Goal: Task Accomplishment & Management: Use online tool/utility

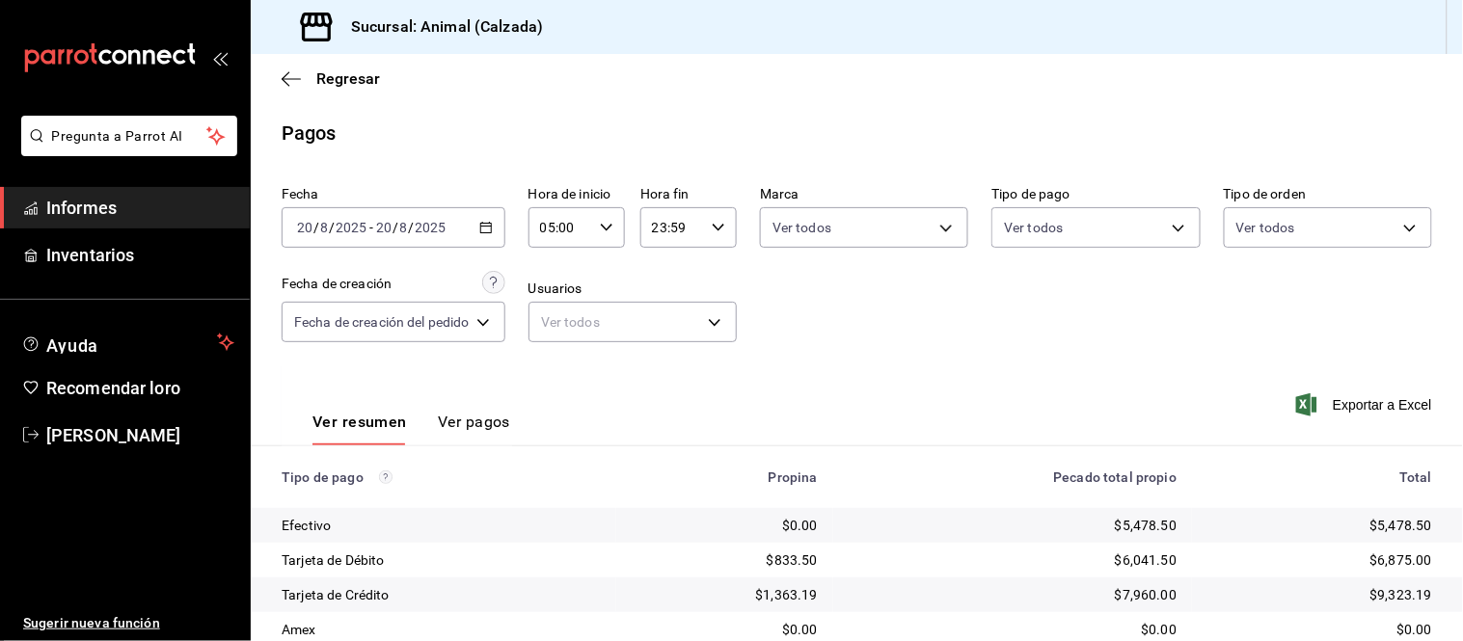
scroll to position [210, 0]
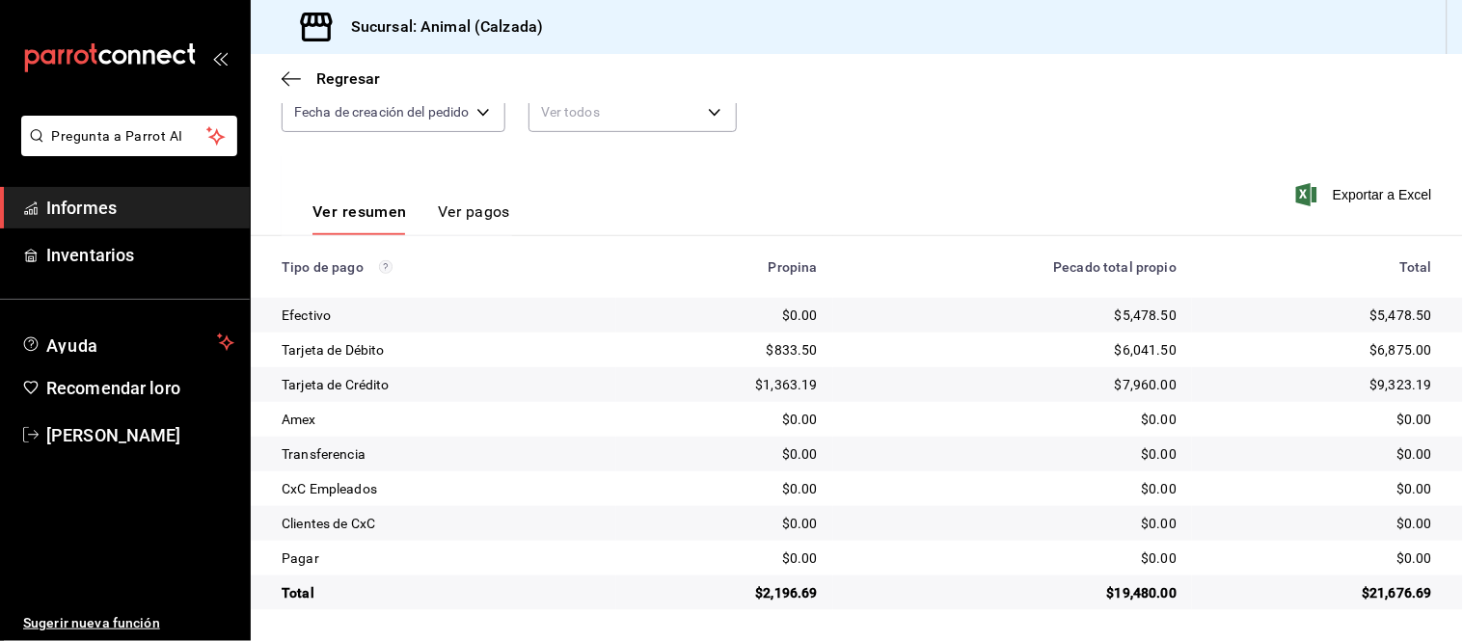
click at [199, 227] on link "Informes" at bounding box center [125, 207] width 250 height 41
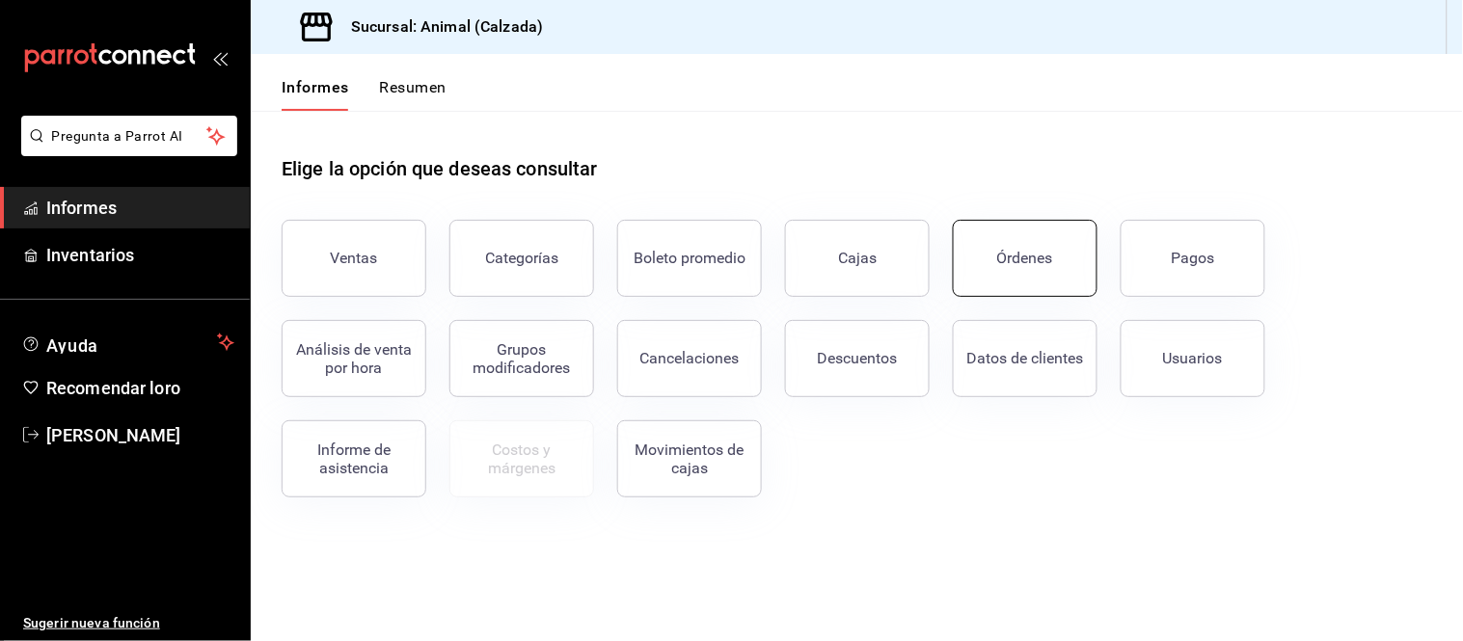
click at [1018, 282] on button "Órdenes" at bounding box center [1025, 258] width 145 height 77
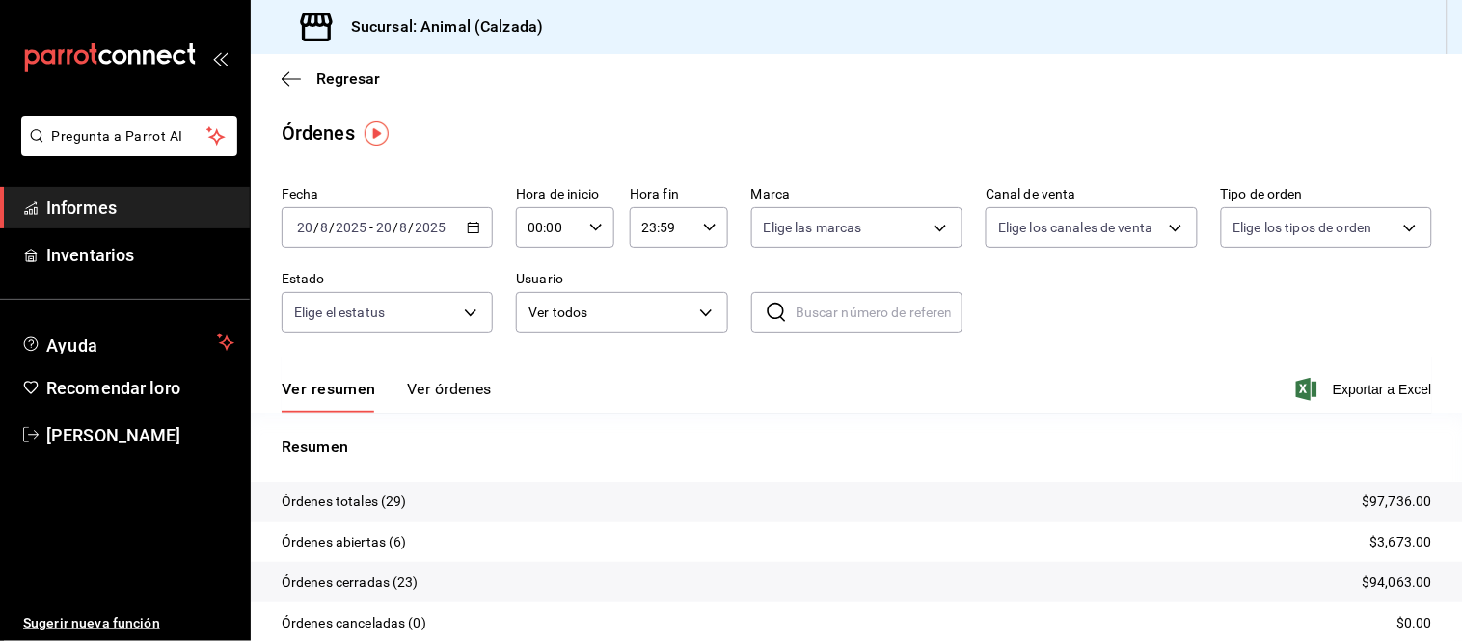
click at [599, 229] on div "00:00 Hora de inicio" at bounding box center [565, 227] width 98 height 41
click at [538, 287] on font "05" at bounding box center [536, 294] width 15 height 15
type input "05:00"
click at [544, 289] on font "05" at bounding box center [536, 294] width 15 height 15
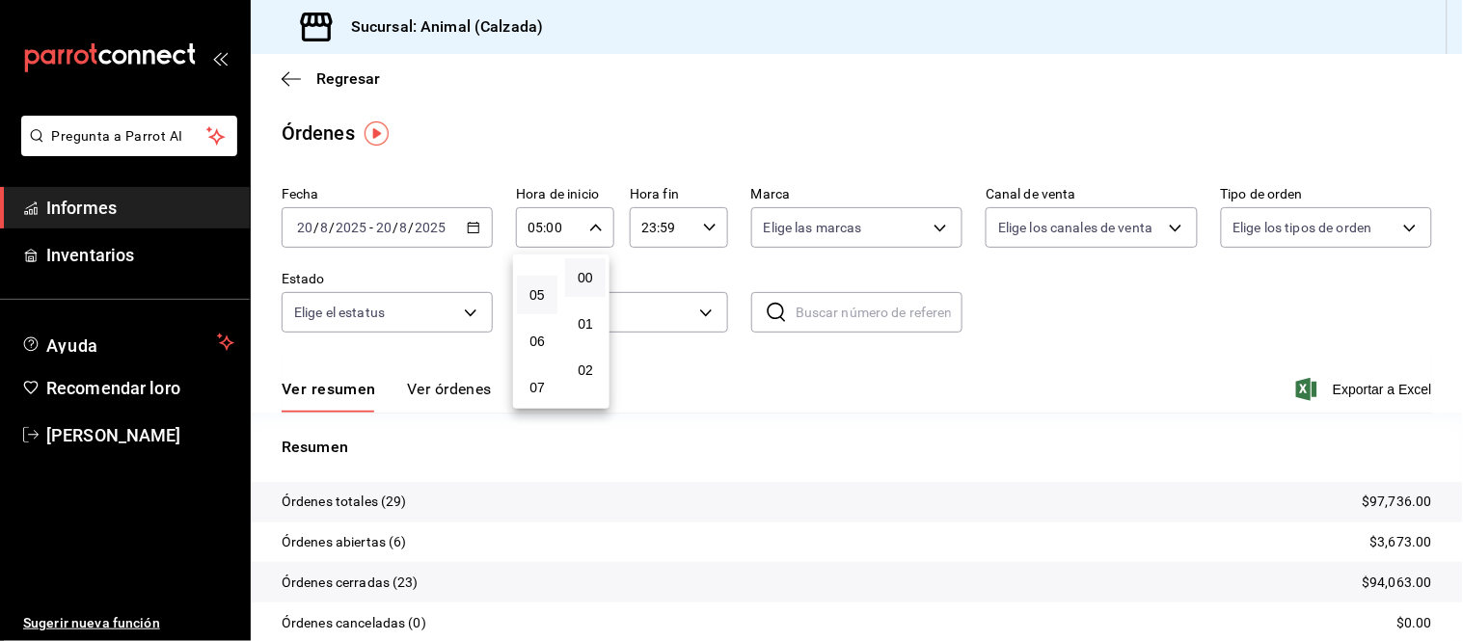
click at [624, 121] on div at bounding box center [731, 320] width 1463 height 641
click at [482, 368] on div "Ver resumen Ver órdenes Exportar a Excel" at bounding box center [857, 384] width 1151 height 57
click at [463, 403] on button "Ver órdenes" at bounding box center [449, 396] width 85 height 34
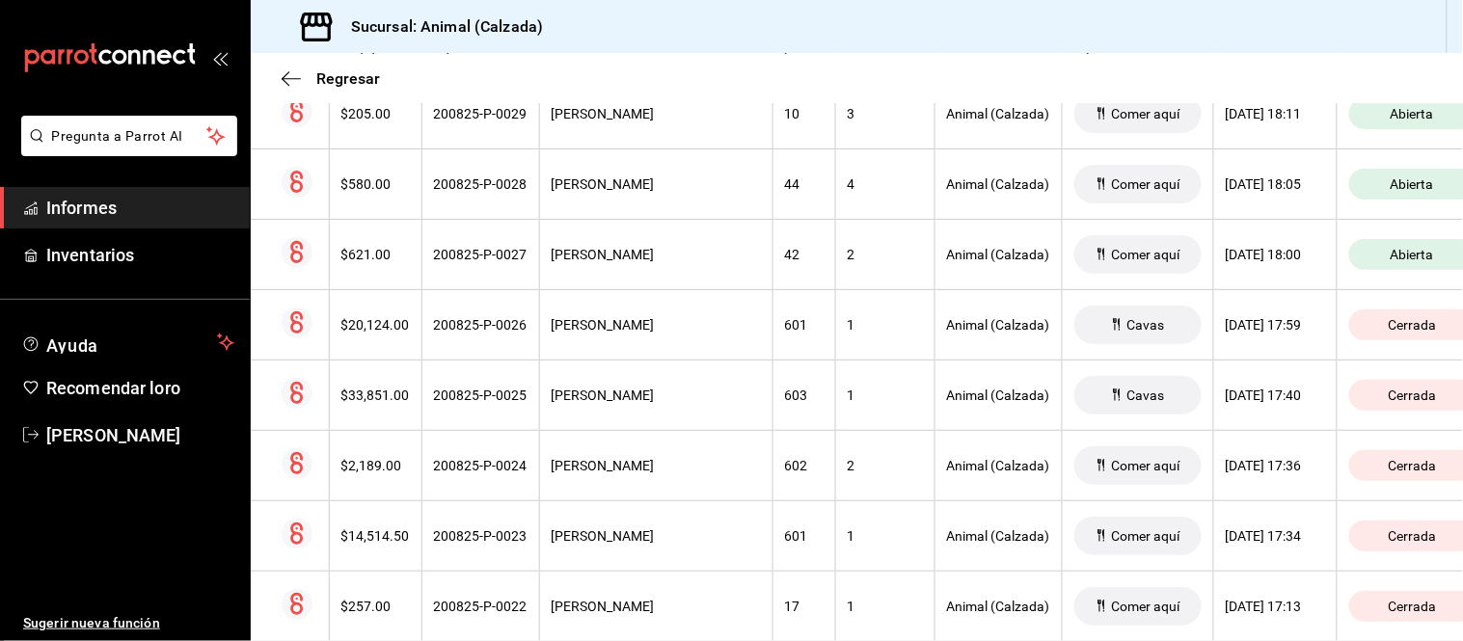
scroll to position [255, 0]
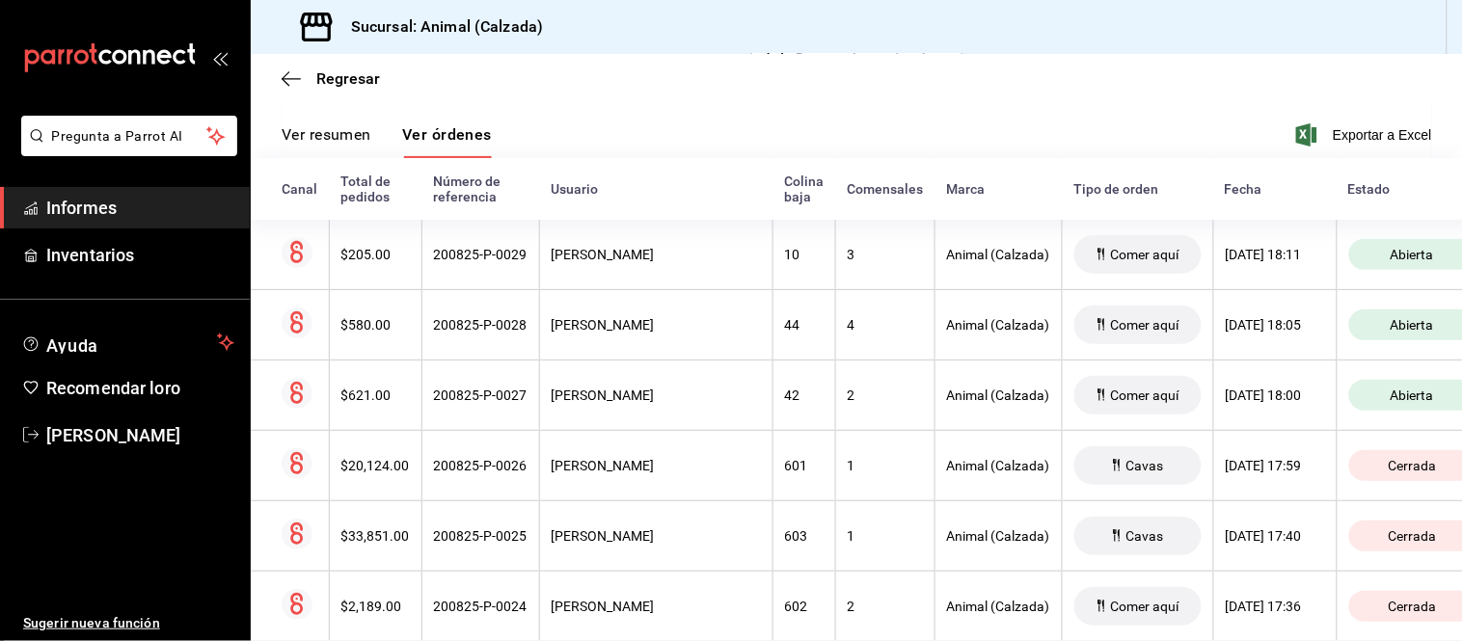
click at [344, 133] on font "Ver resumen" at bounding box center [327, 134] width 90 height 18
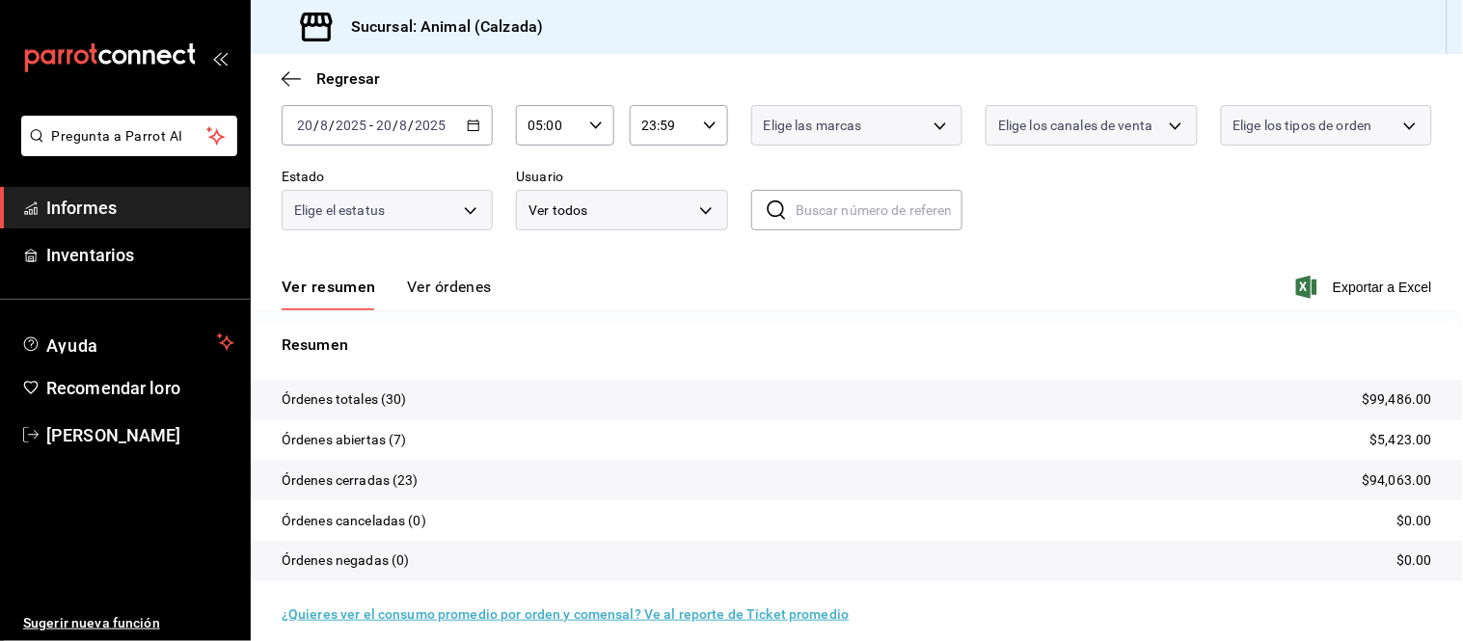
scroll to position [117, 0]
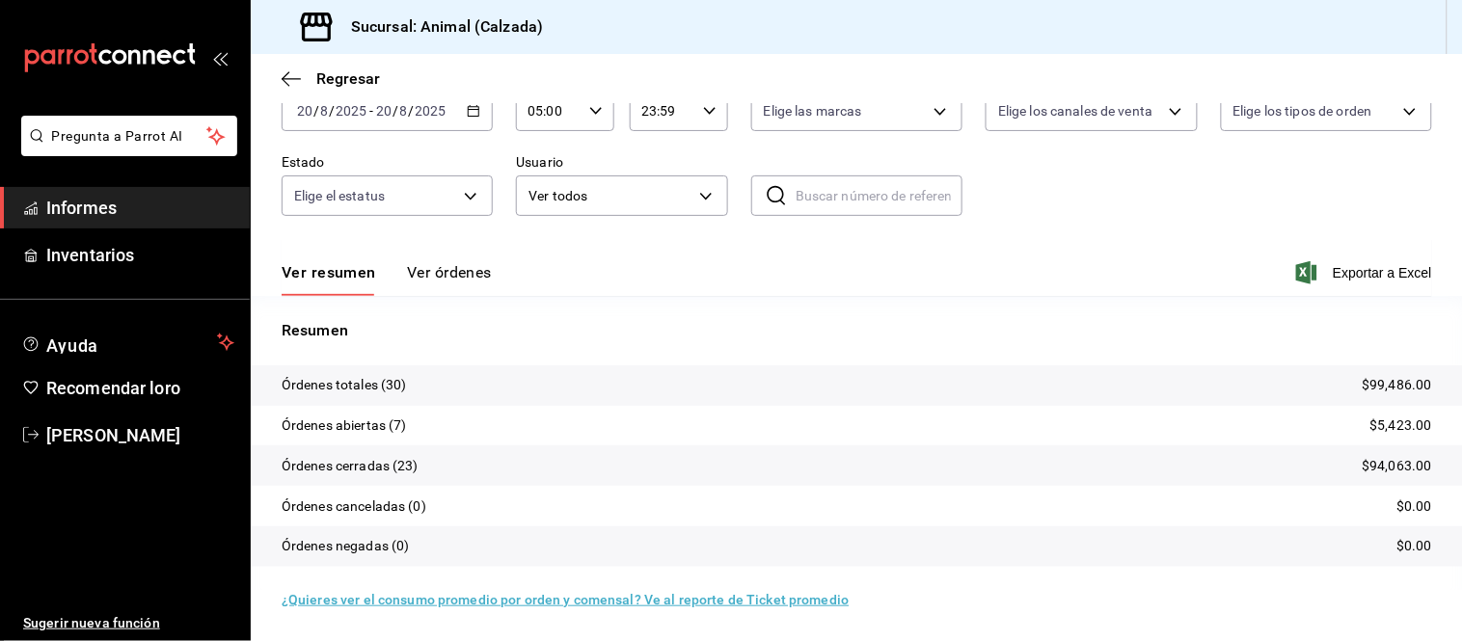
click at [425, 258] on div "Ver resumen Ver órdenes Exportar a Excel" at bounding box center [857, 267] width 1151 height 57
click at [429, 270] on font "Ver órdenes" at bounding box center [449, 272] width 85 height 18
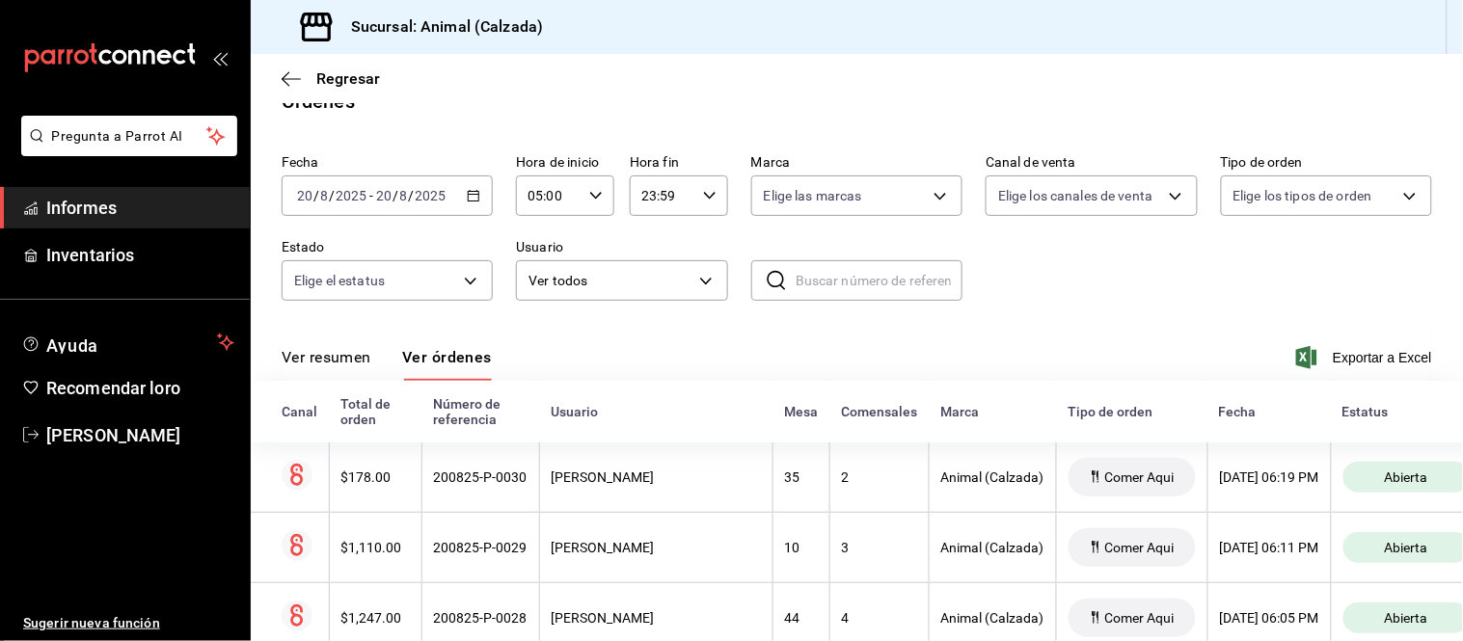
scroll to position [117, 0]
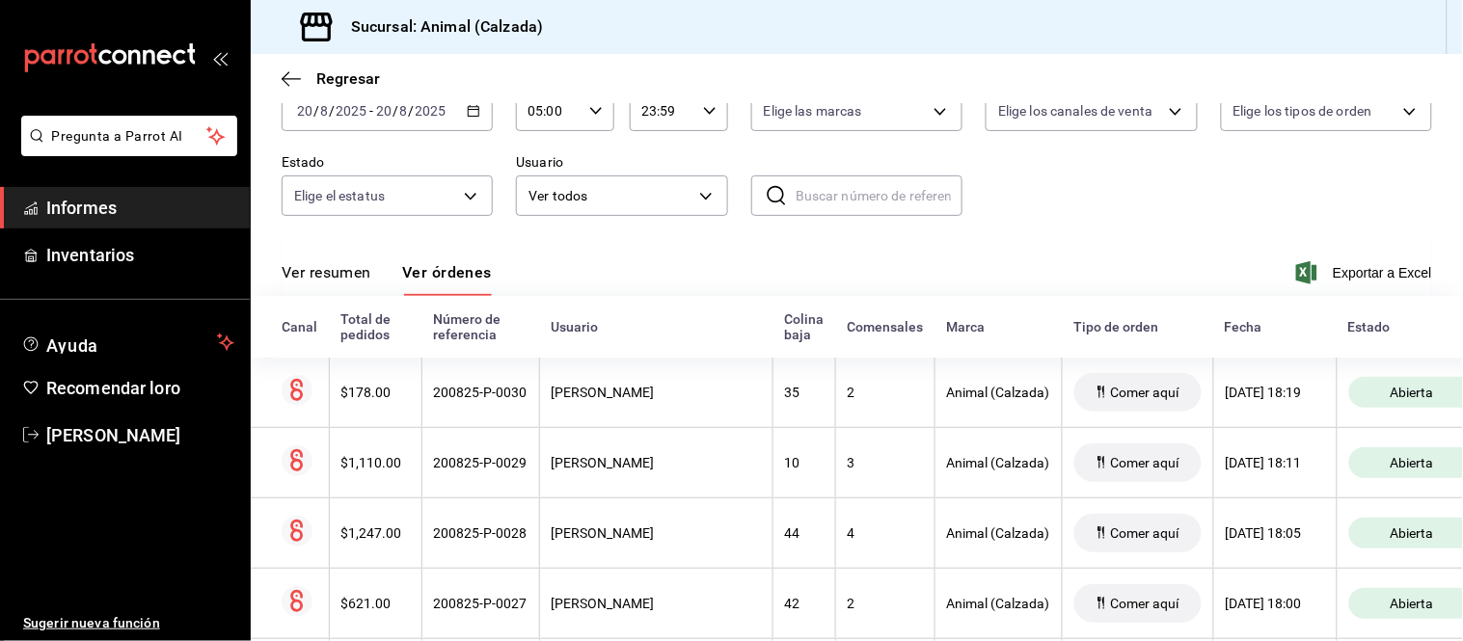
drag, startPoint x: 366, startPoint y: 271, endPoint x: 368, endPoint y: 260, distance: 10.8
click at [364, 272] on font "Ver resumen" at bounding box center [327, 272] width 90 height 18
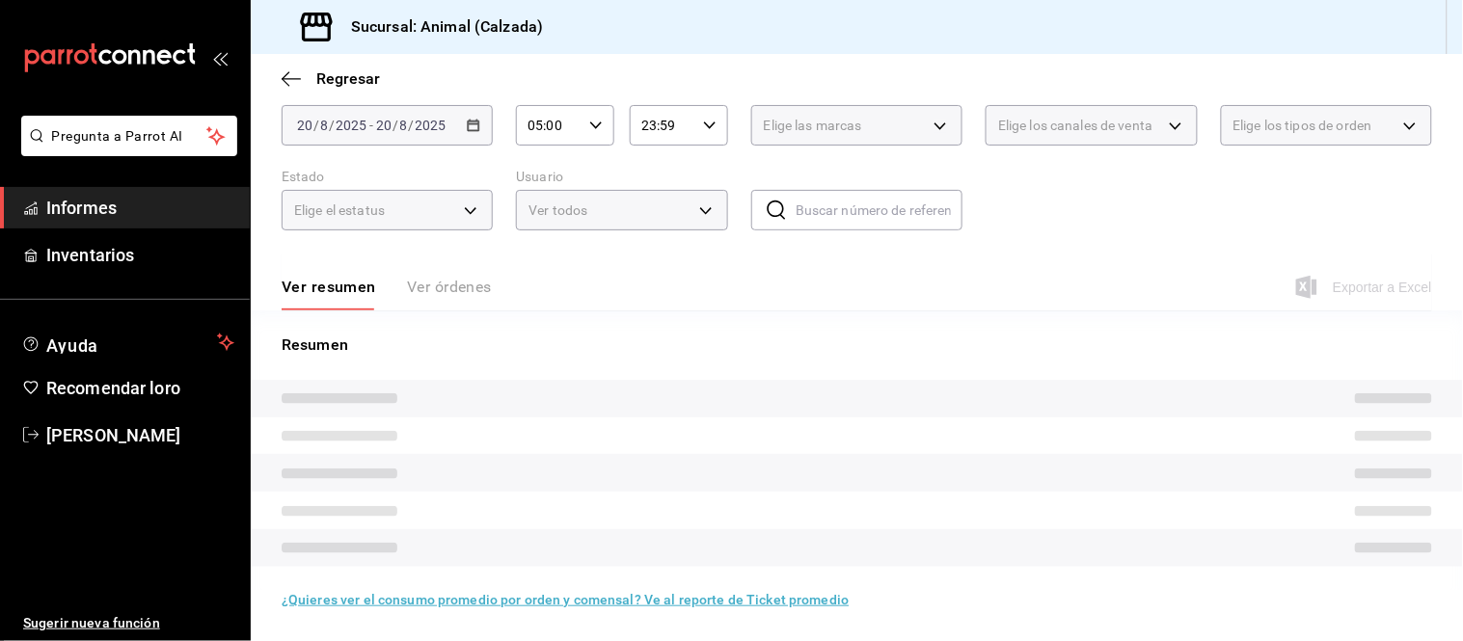
scroll to position [117, 0]
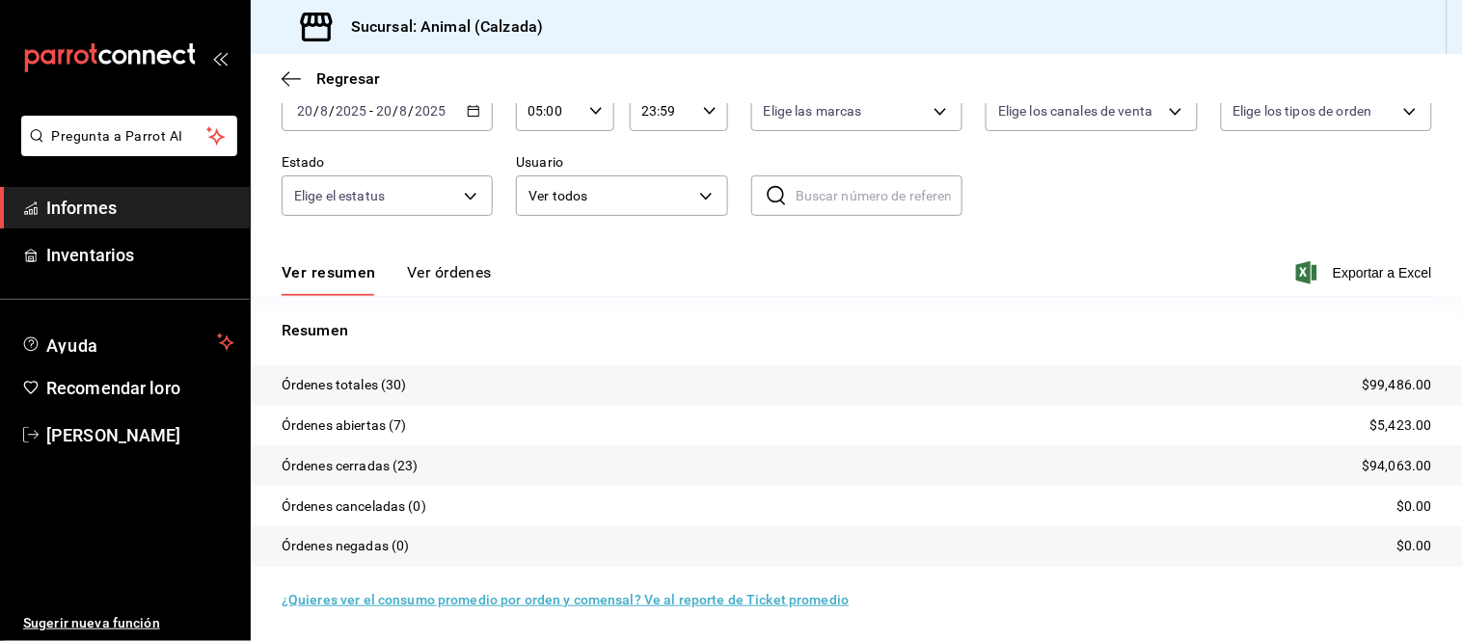
click at [441, 267] on font "Ver órdenes" at bounding box center [449, 272] width 85 height 18
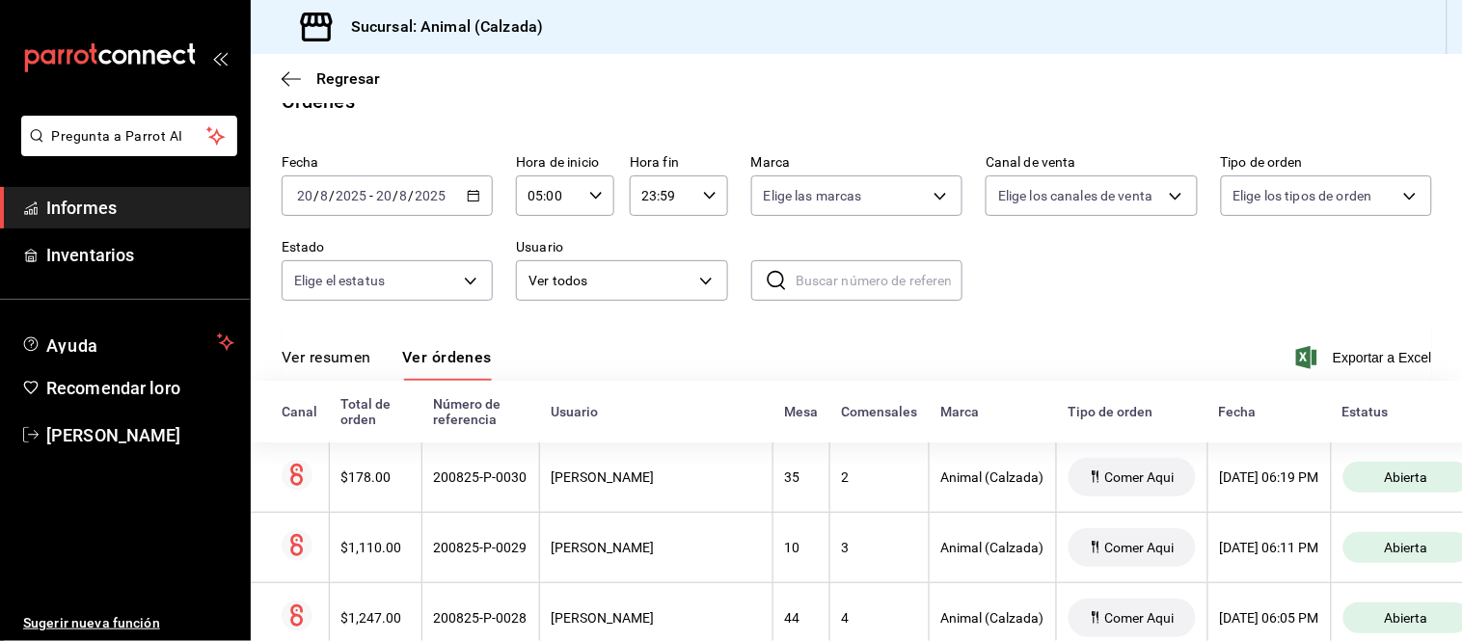
scroll to position [117, 0]
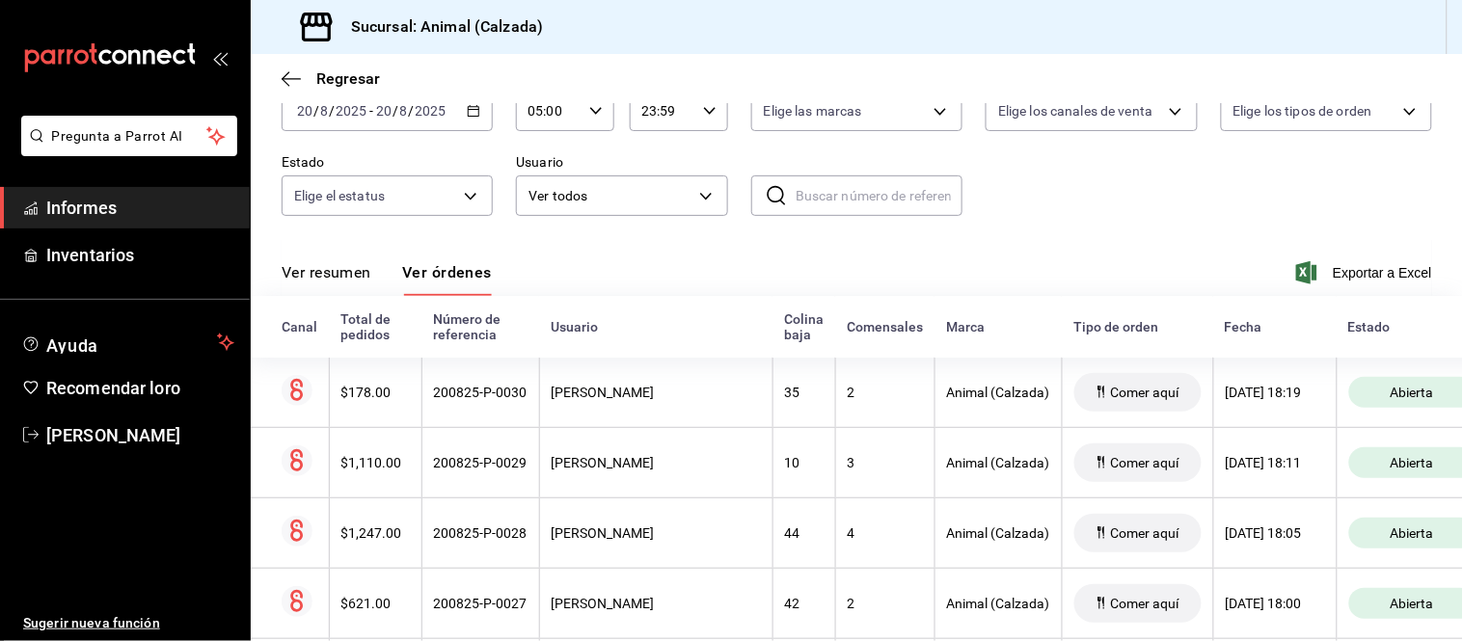
click at [369, 285] on button "Ver resumen" at bounding box center [327, 279] width 90 height 34
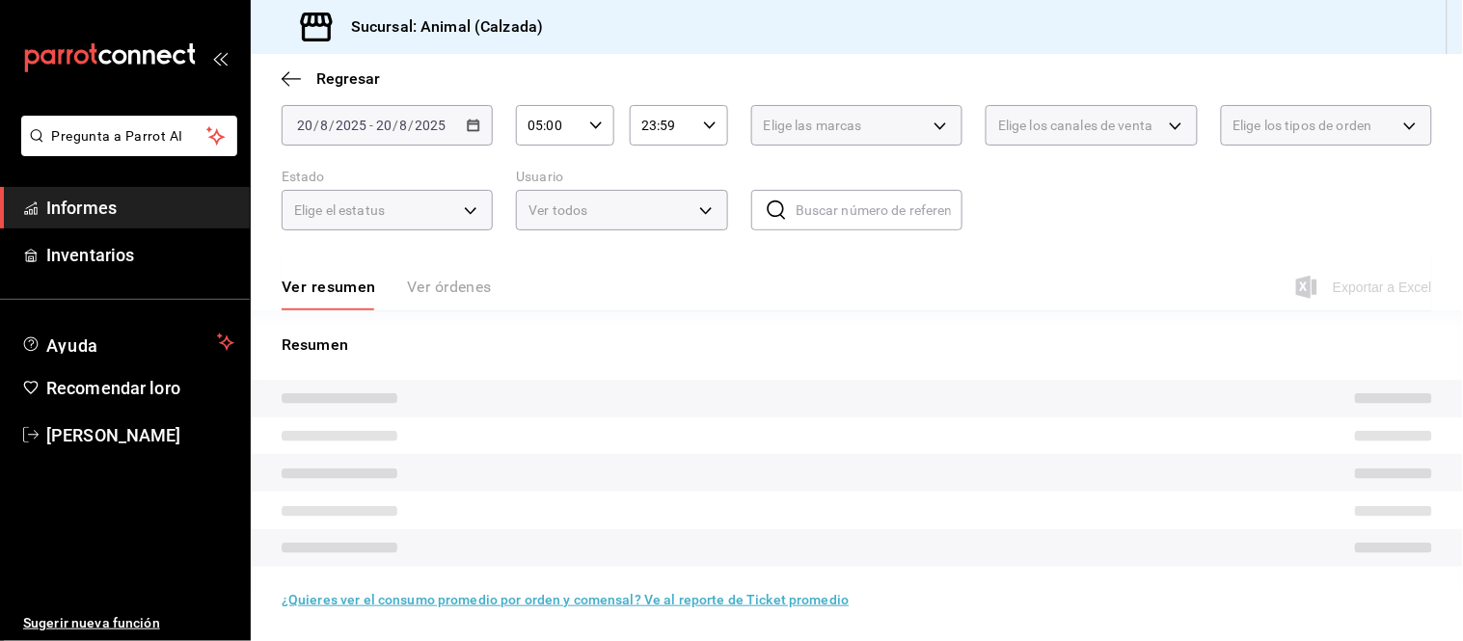
scroll to position [117, 0]
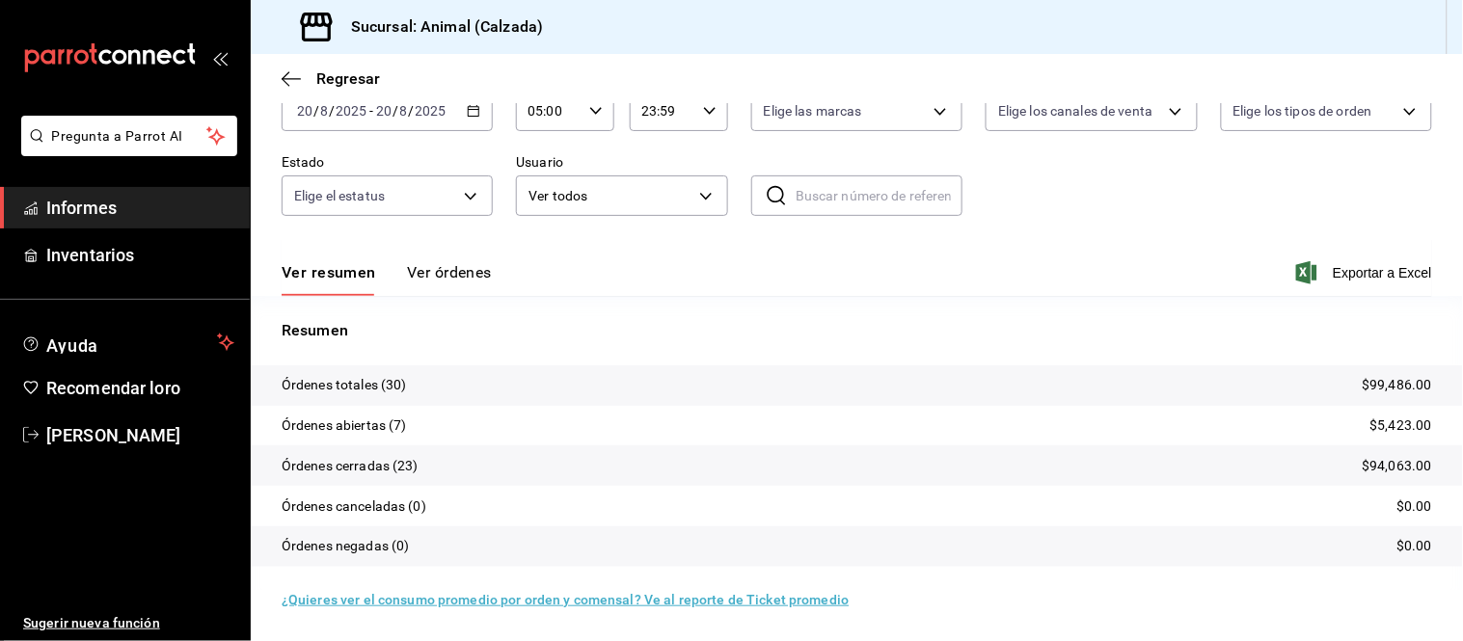
click at [444, 285] on button "Ver órdenes" at bounding box center [449, 279] width 85 height 34
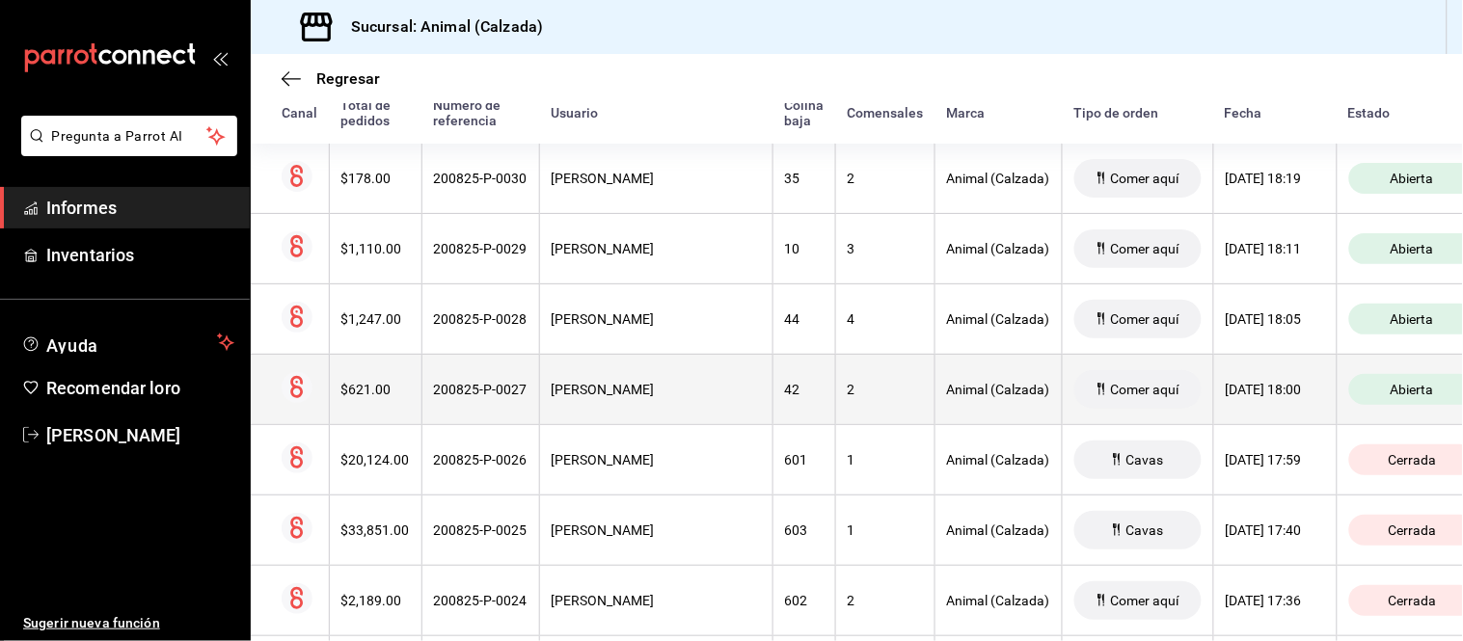
scroll to position [224, 0]
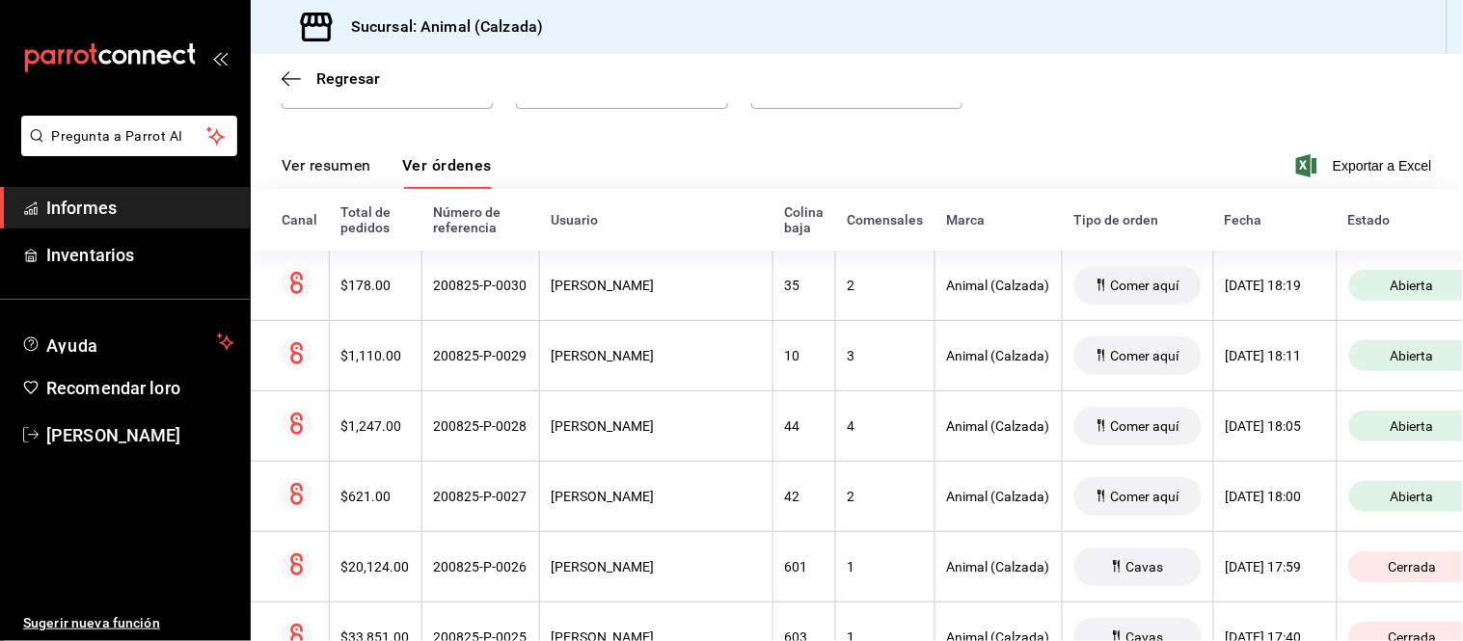
click at [355, 181] on button "Ver resumen" at bounding box center [327, 172] width 90 height 34
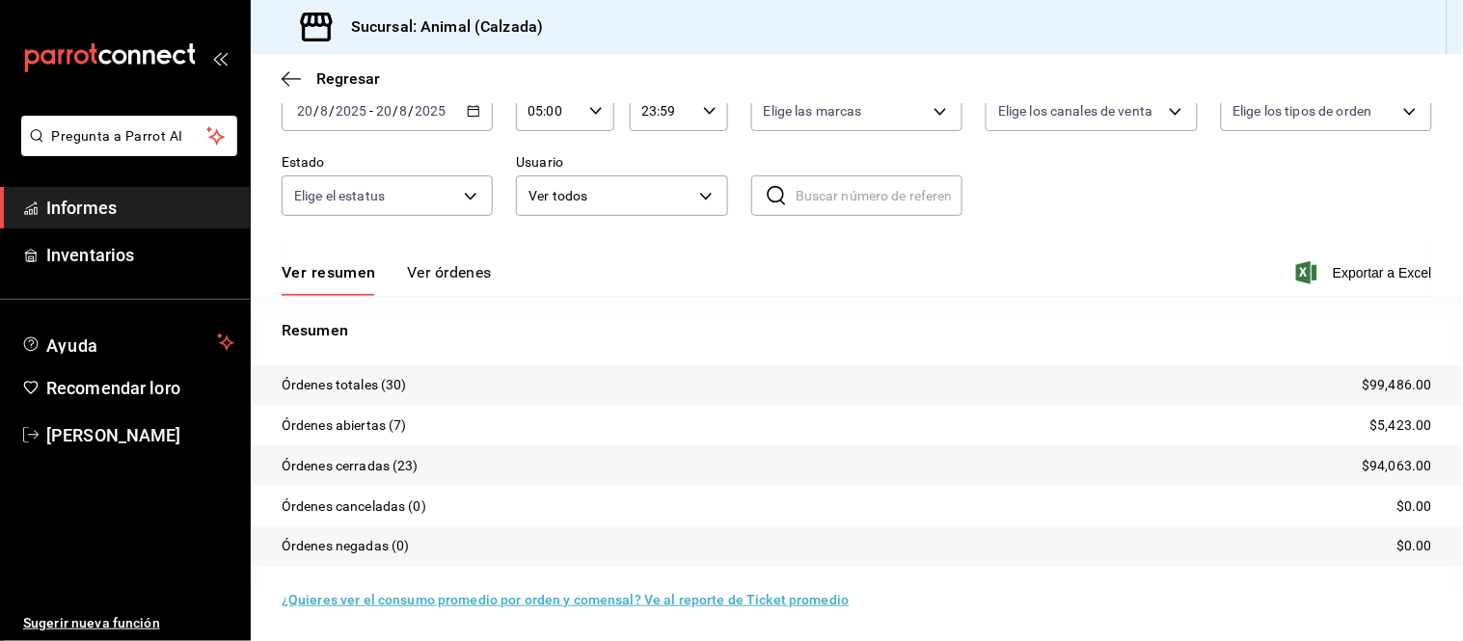
click at [464, 270] on font "Ver órdenes" at bounding box center [449, 272] width 85 height 18
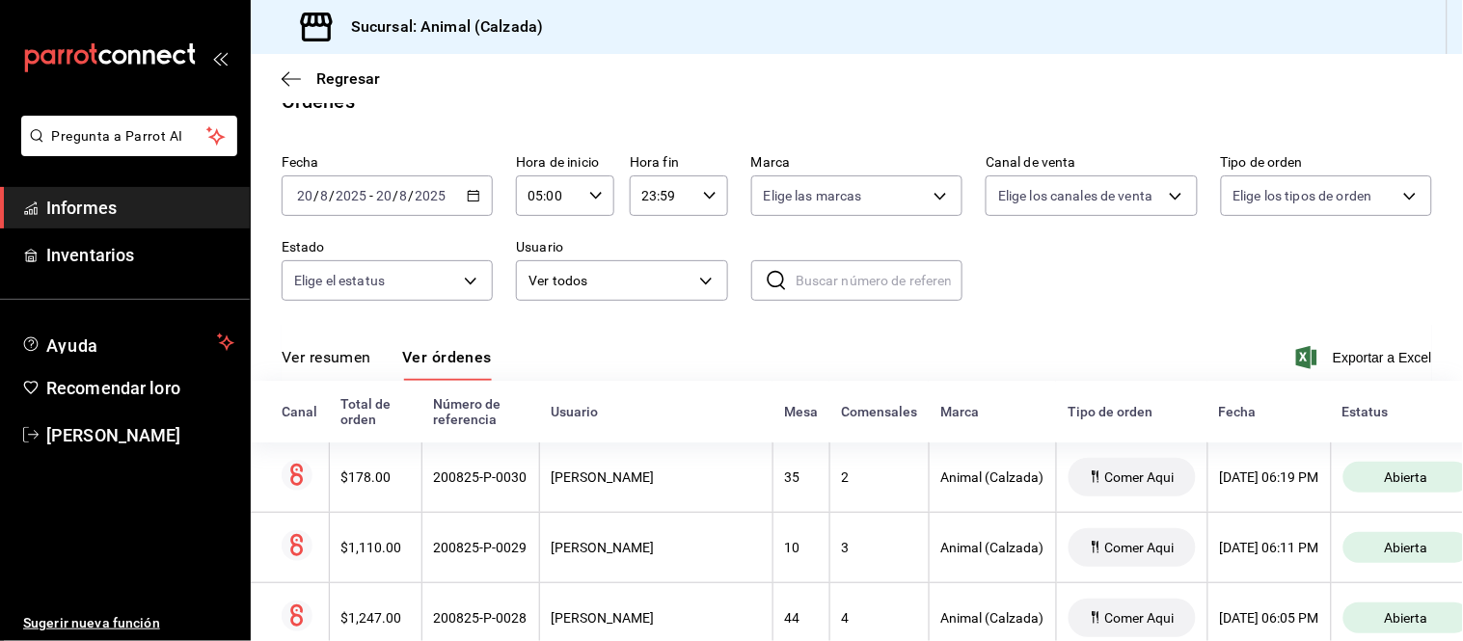
scroll to position [117, 0]
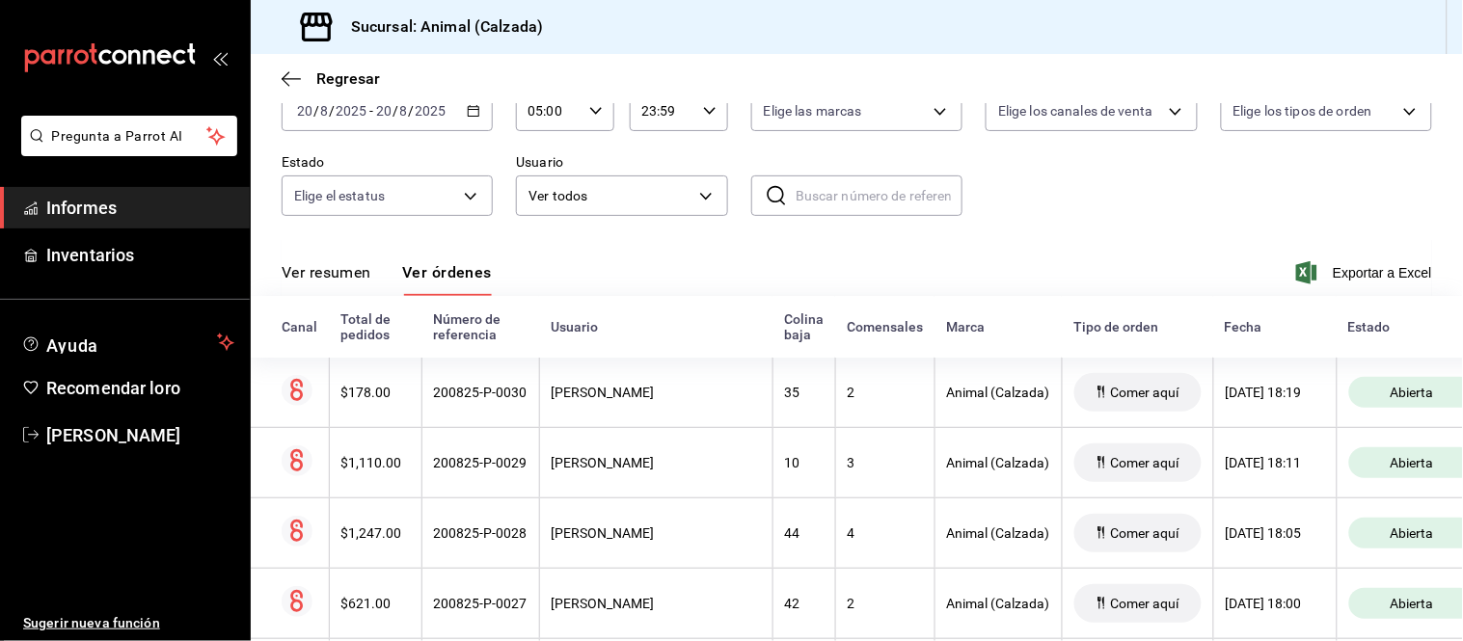
click at [338, 265] on font "Ver resumen" at bounding box center [327, 272] width 90 height 18
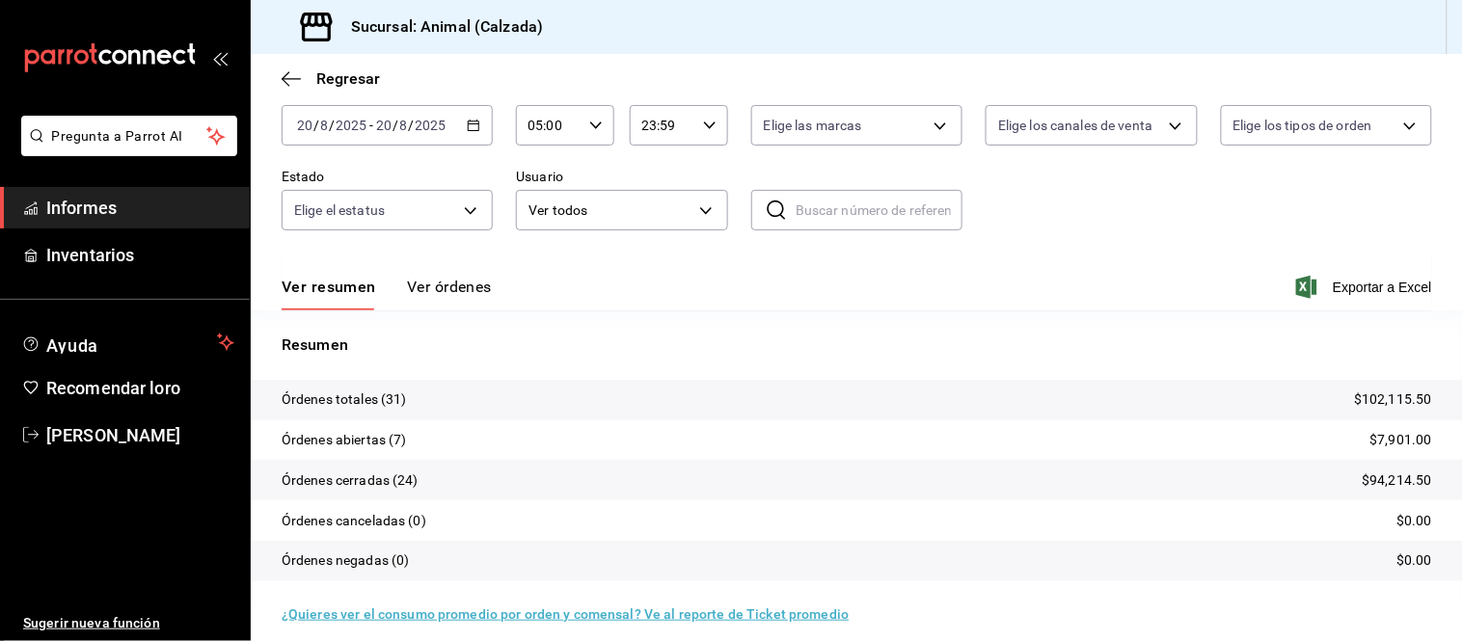
scroll to position [117, 0]
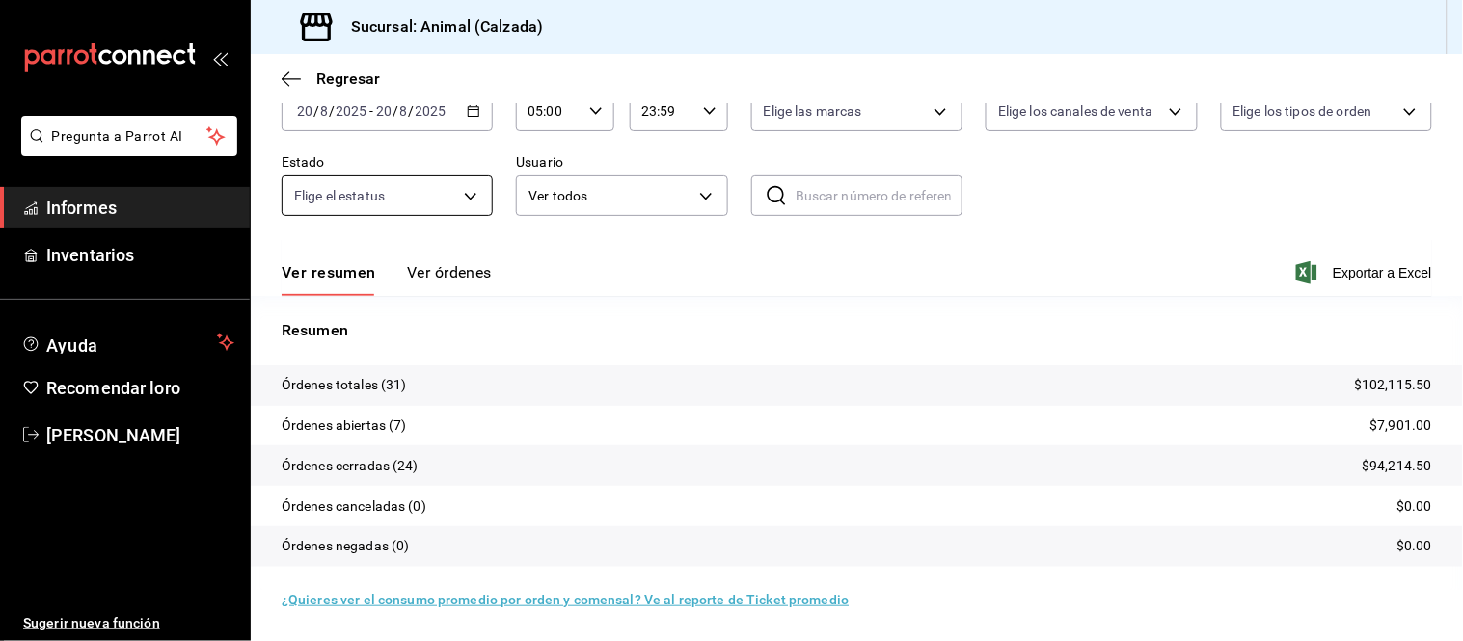
click at [436, 280] on font "Ver órdenes" at bounding box center [449, 272] width 85 height 18
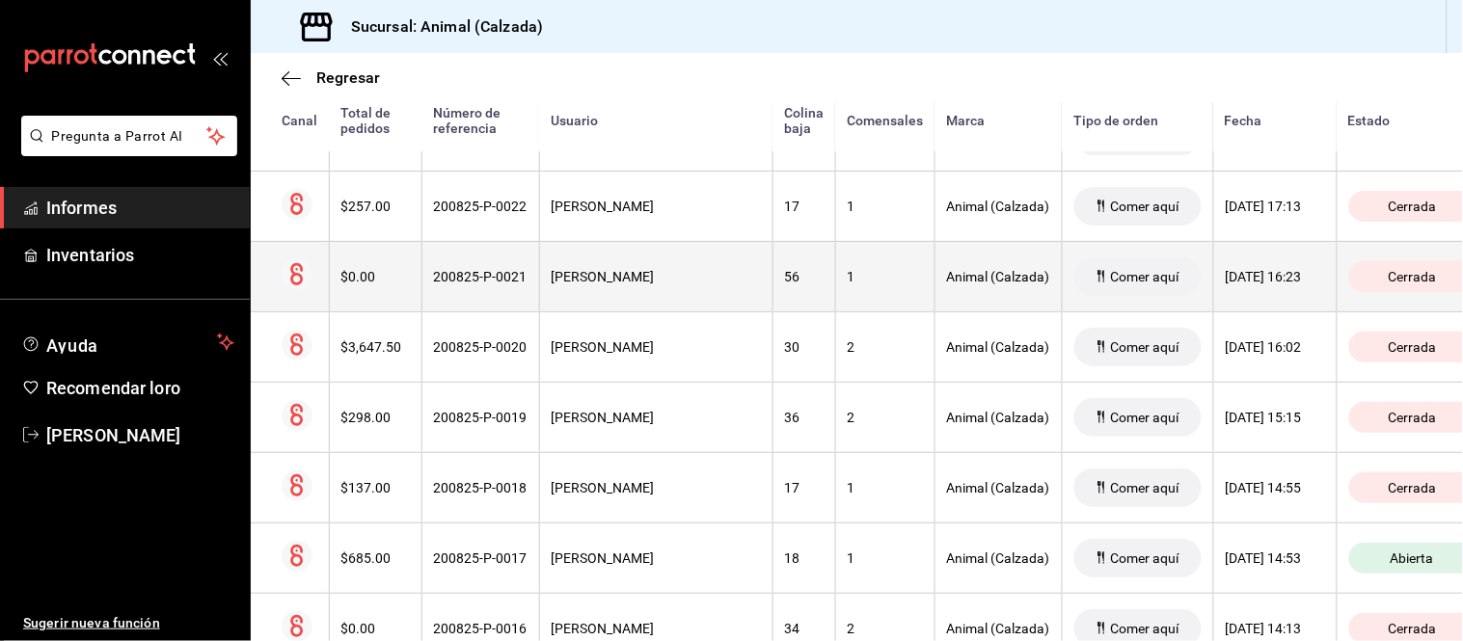
scroll to position [974, 0]
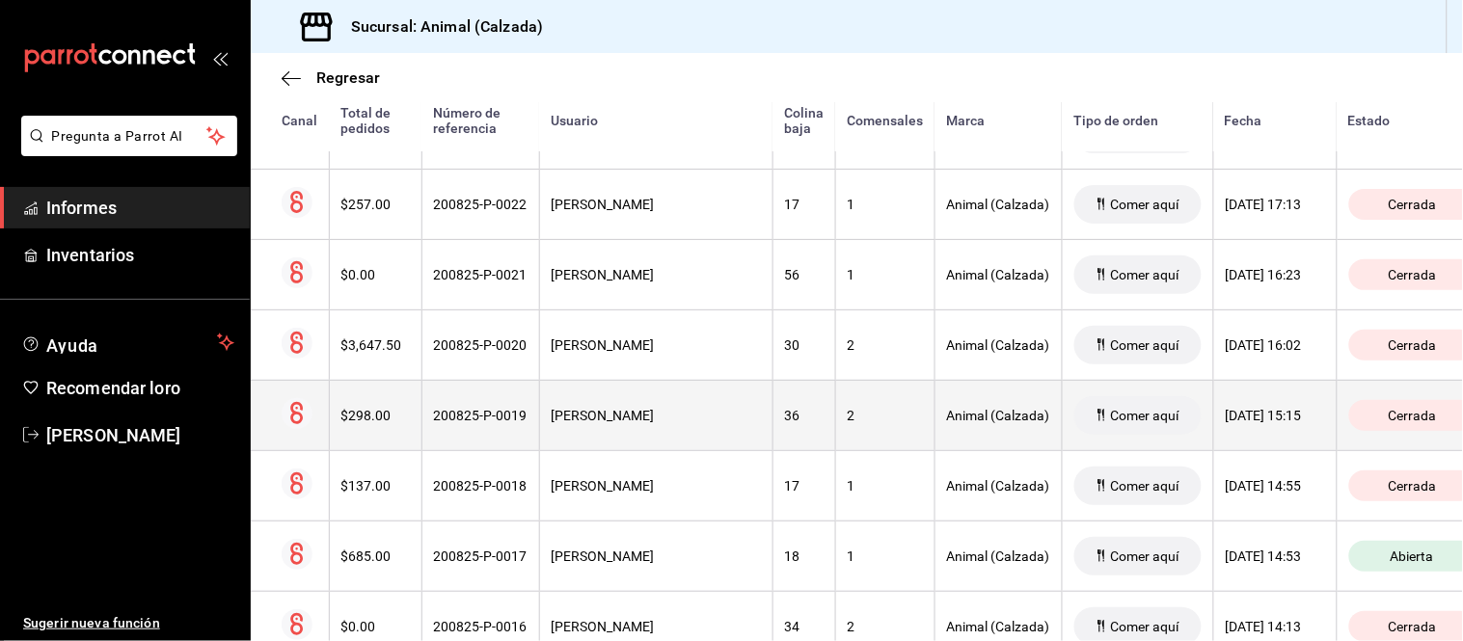
click at [601, 428] on th "[PERSON_NAME]" at bounding box center [655, 415] width 233 height 70
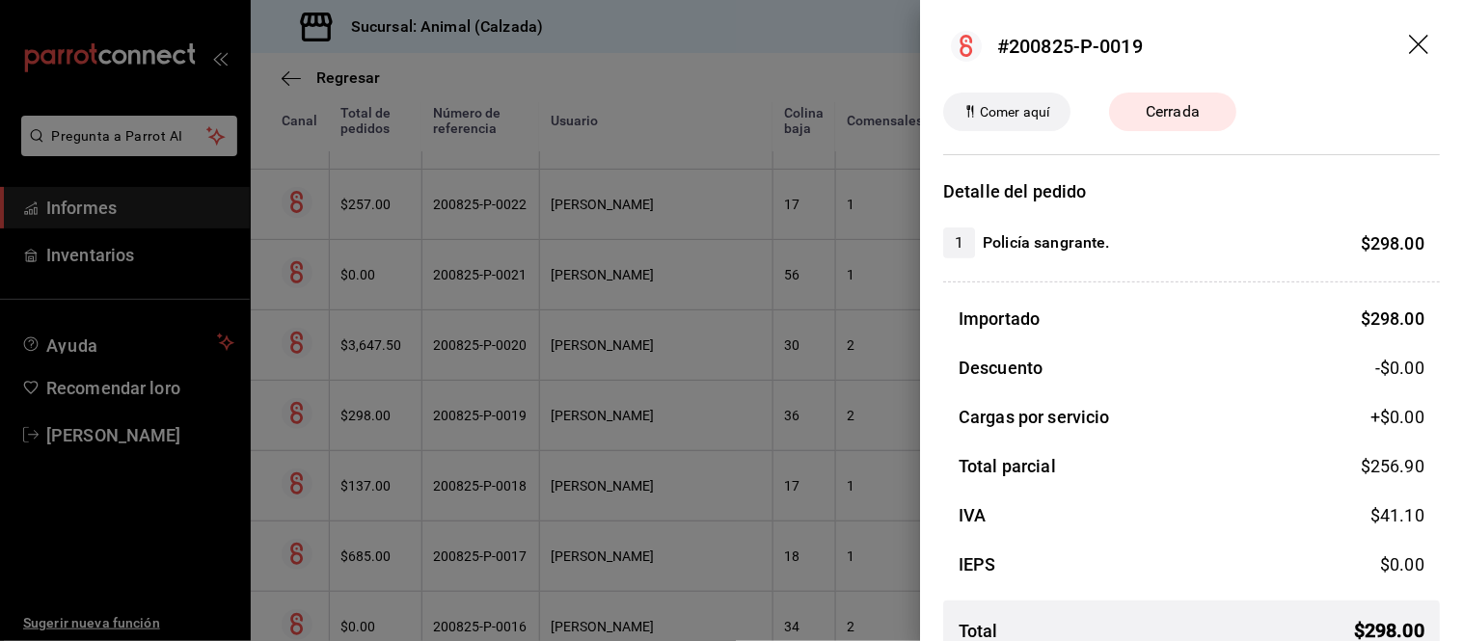
click at [601, 428] on div at bounding box center [731, 320] width 1463 height 641
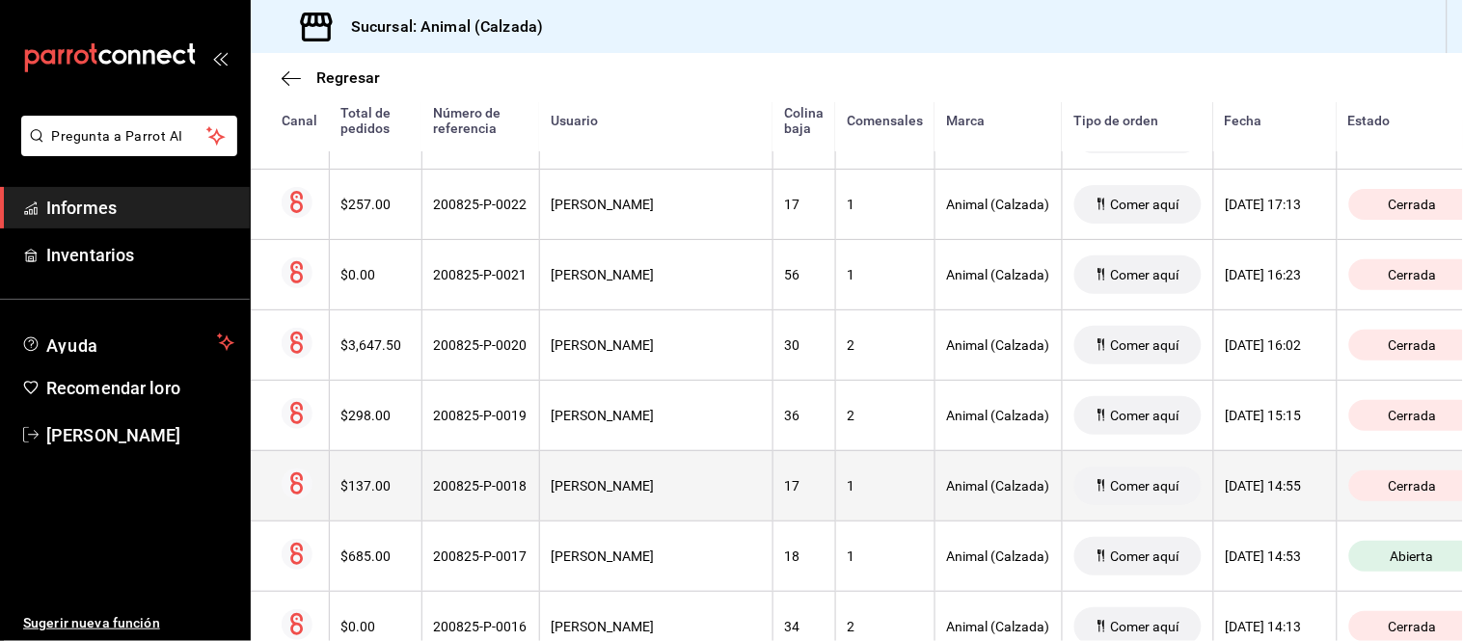
click at [617, 503] on th "[PERSON_NAME]" at bounding box center [655, 485] width 233 height 70
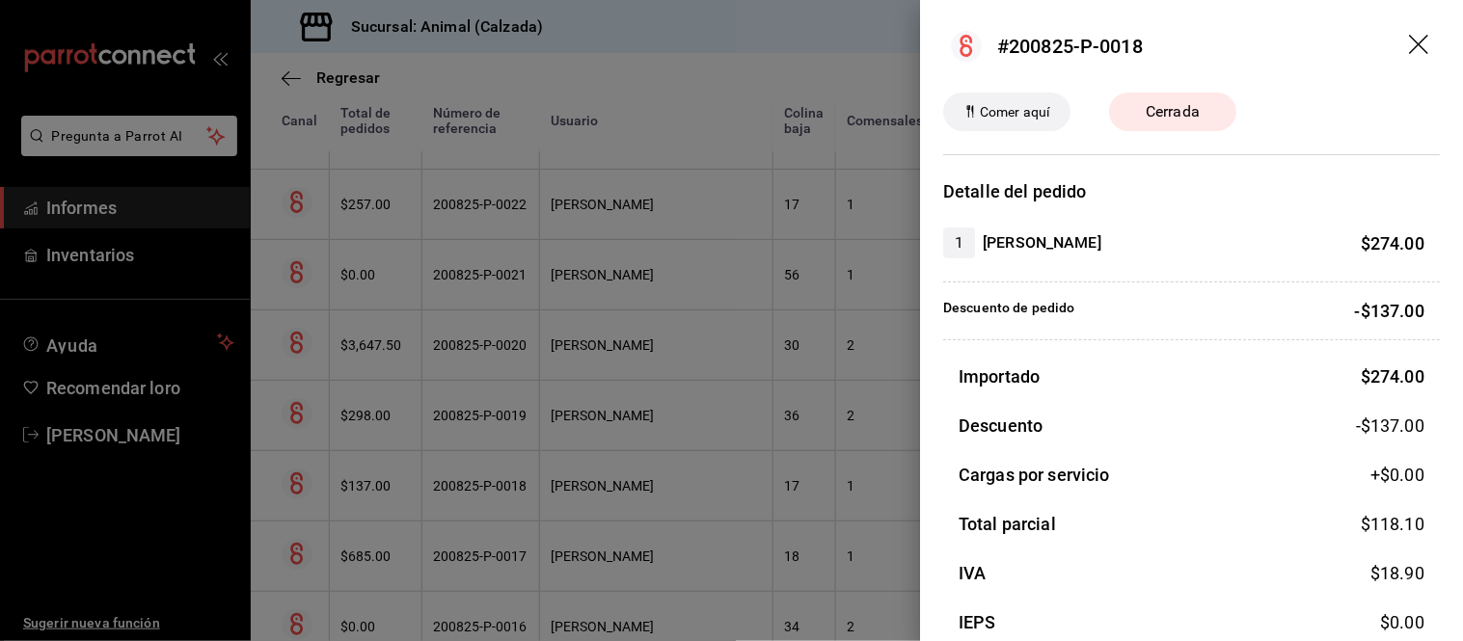
click at [617, 503] on div at bounding box center [731, 320] width 1463 height 641
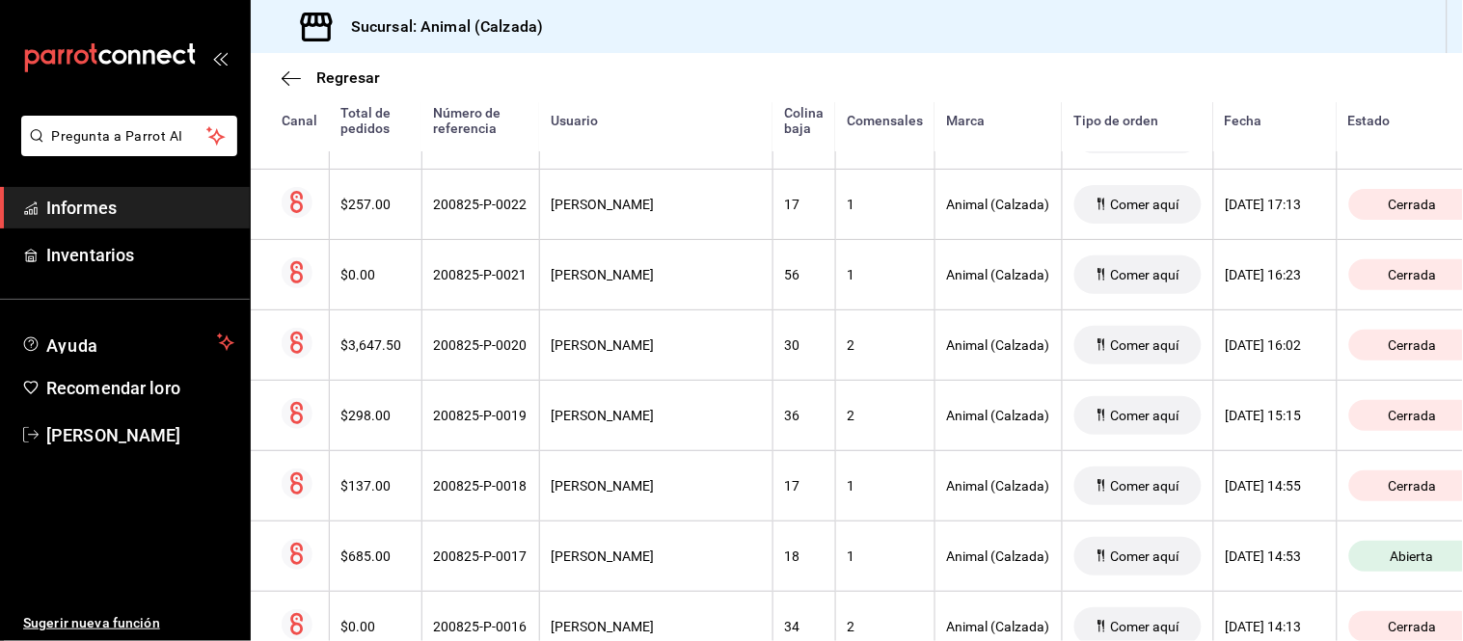
click at [617, 503] on th "[PERSON_NAME]" at bounding box center [655, 485] width 233 height 70
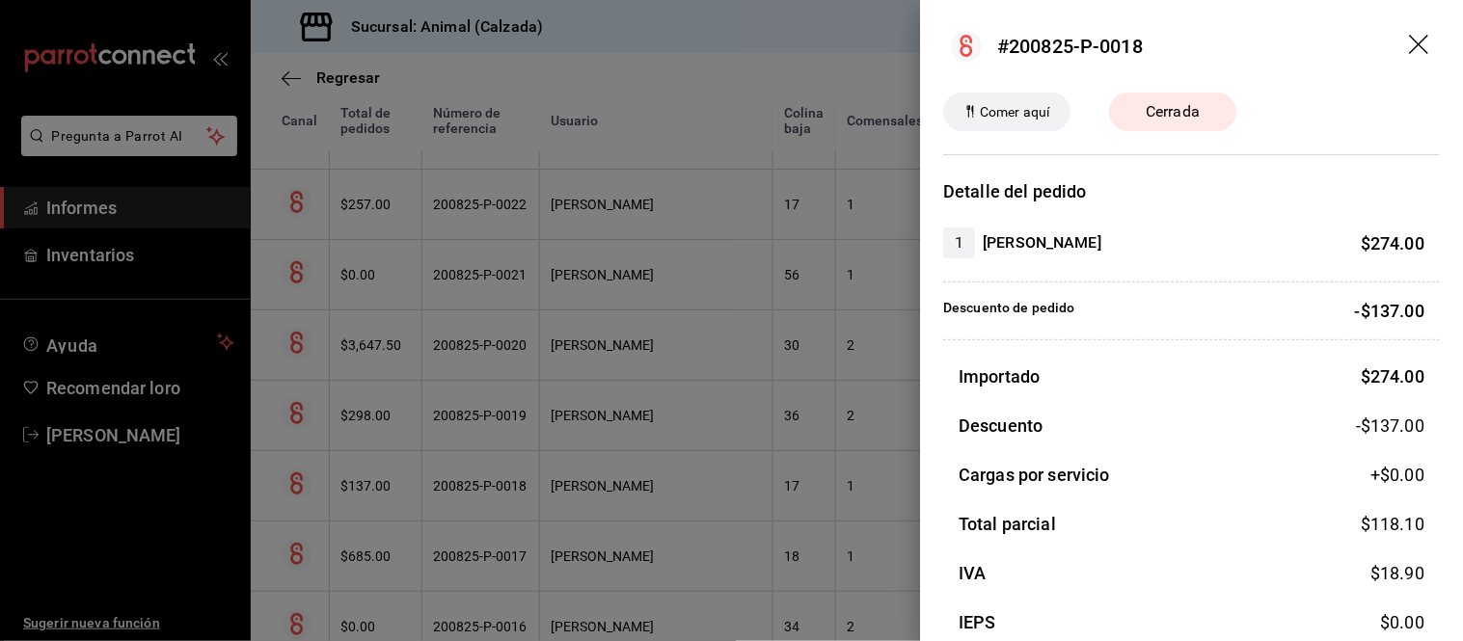
click at [617, 503] on div at bounding box center [731, 320] width 1463 height 641
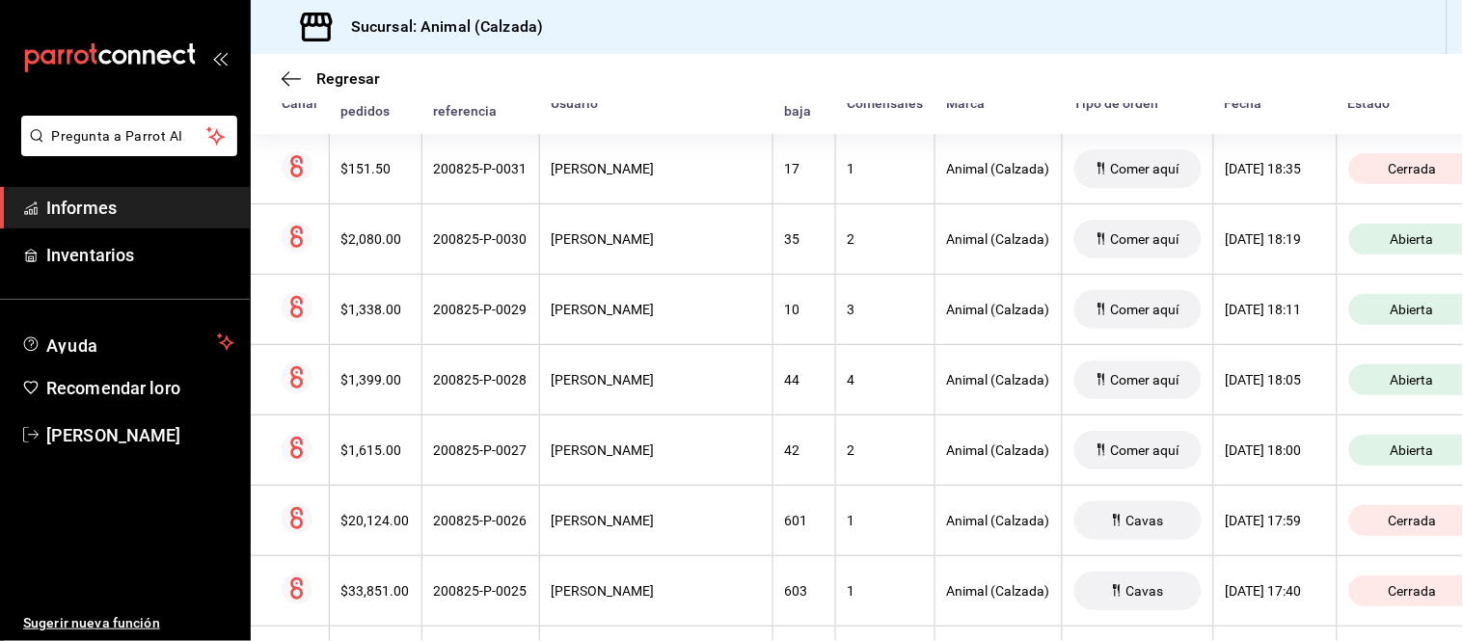
scroll to position [117, 0]
